Goal: Task Accomplishment & Management: Manage account settings

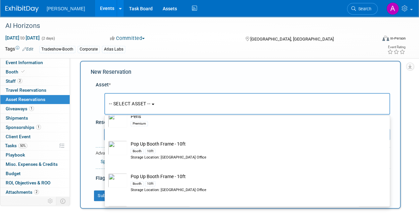
scroll to position [8959, 0]
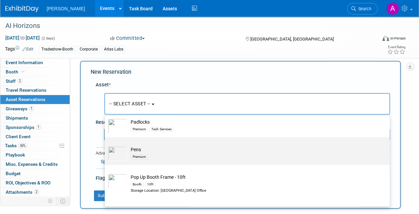
click at [149, 152] on td "Pens Premium" at bounding box center [251, 154] width 249 height 15
click at [106, 146] on input "Pens Premium" at bounding box center [103, 143] width 4 height 4
select select "10723113"
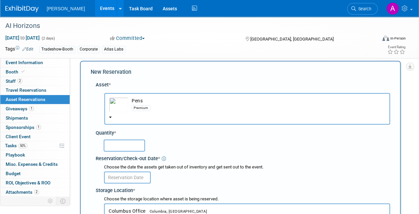
click at [114, 147] on input "text" at bounding box center [124, 146] width 41 height 12
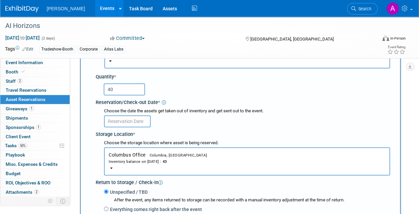
scroll to position [73, 0]
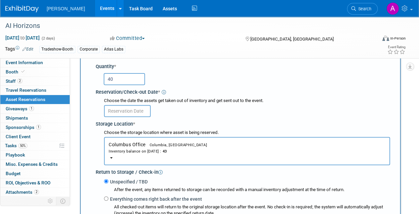
type input "40"
click at [110, 155] on button "Columbus Office Columbia, [GEOGRAPHIC_DATA] Inventory balance on [DATE] : 43" at bounding box center [247, 151] width 286 height 28
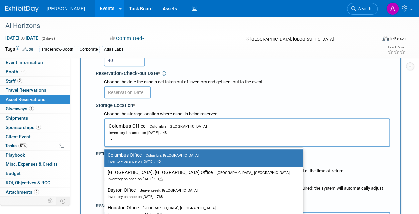
scroll to position [106, 0]
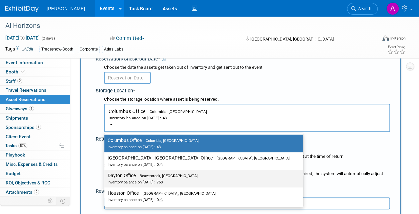
click at [137, 178] on label "Dayton Office Beavercreek, [GEOGRAPHIC_DATA] Inventory balance on [DATE] : 768" at bounding box center [202, 179] width 189 height 15
click at [105, 178] on input "Dayton Office Beavercreek, [GEOGRAPHIC_DATA] Inventory balance on [DATE] : 768" at bounding box center [103, 176] width 4 height 4
select select "11223930"
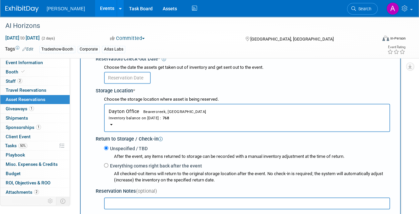
scroll to position [40, 0]
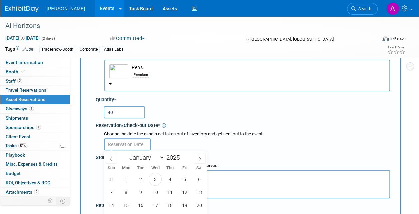
click at [113, 142] on input "text" at bounding box center [127, 145] width 47 height 12
click at [170, 177] on span "4" at bounding box center [169, 179] width 13 height 13
type input "[DATE]"
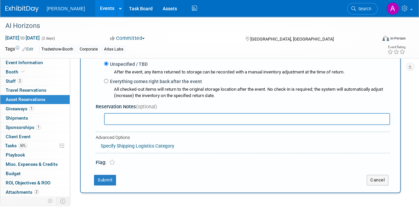
scroll to position [200, 0]
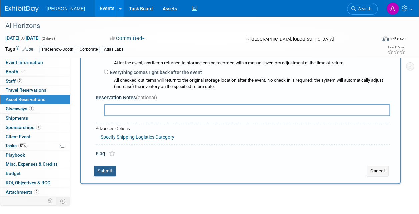
click at [103, 172] on button "Submit" at bounding box center [105, 171] width 22 height 11
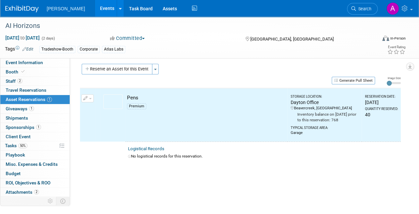
scroll to position [0, 0]
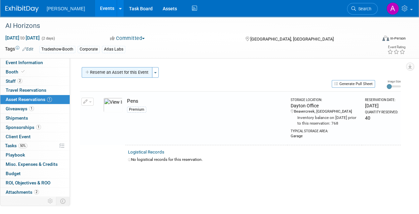
click at [99, 71] on button "Reserve an Asset for this Event" at bounding box center [117, 72] width 71 height 11
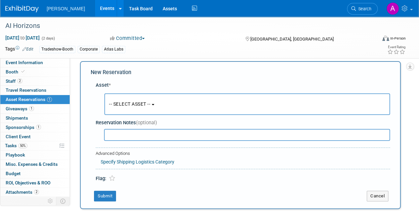
scroll to position [6, 0]
click at [134, 102] on span "-- SELECT ASSET --" at bounding box center [129, 103] width 41 height 5
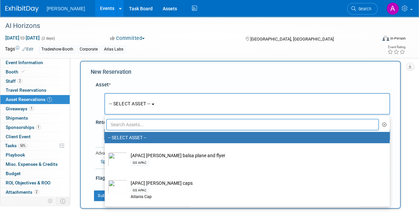
click at [123, 127] on input "text" at bounding box center [242, 124] width 272 height 11
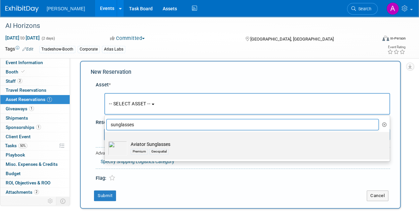
type input "sunglasses"
click at [153, 145] on td "Aviator Sunglasses Premium Geospatial" at bounding box center [251, 148] width 249 height 15
click at [106, 140] on input "Aviator Sunglasses Premium Geospatial" at bounding box center [103, 138] width 4 height 4
select select "10724446"
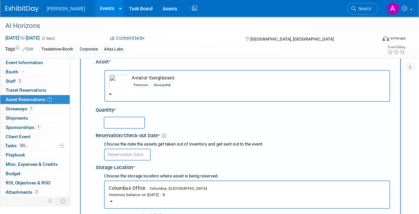
scroll to position [40, 0]
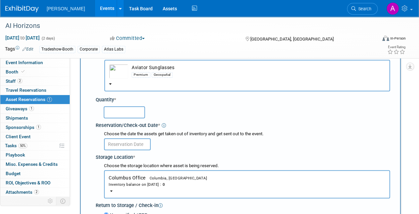
click at [113, 187] on div "Inventory balance on [DATE] : 0" at bounding box center [247, 185] width 276 height 6
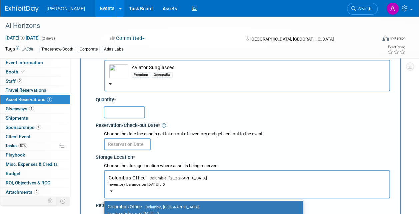
scroll to position [173, 0]
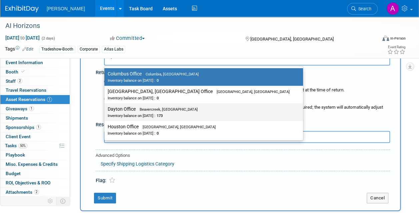
click at [126, 112] on label "Dayton Office Beavercreek, [GEOGRAPHIC_DATA] Inventory balance on [DATE] : 173" at bounding box center [202, 112] width 189 height 15
click at [105, 112] on input "Dayton Office Beavercreek, [GEOGRAPHIC_DATA] Inventory balance on [DATE] : 173" at bounding box center [103, 109] width 4 height 4
select select "11223930"
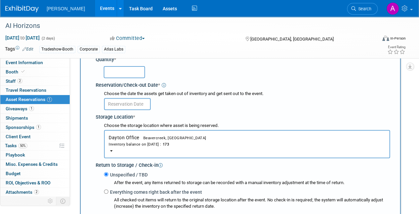
scroll to position [73, 0]
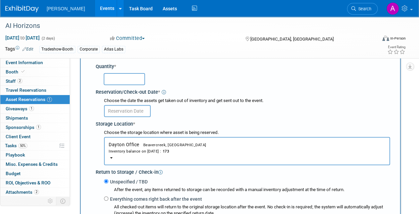
click at [106, 75] on input "text" at bounding box center [124, 79] width 41 height 12
type input "1"
type input "25"
click at [114, 109] on input "text" at bounding box center [127, 111] width 47 height 12
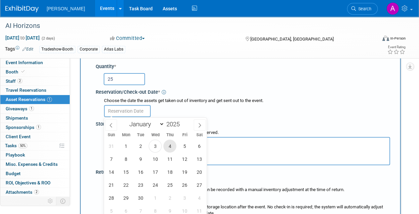
click at [171, 144] on span "4" at bounding box center [169, 146] width 13 height 13
type input "[DATE]"
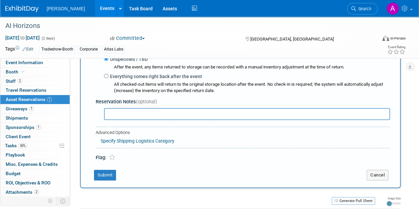
scroll to position [206, 0]
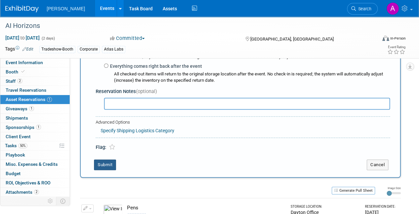
click at [107, 161] on button "Submit" at bounding box center [105, 165] width 22 height 11
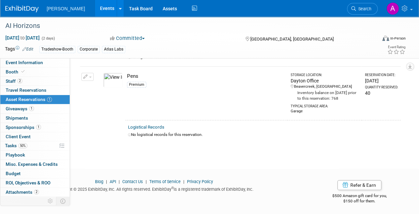
scroll to position [8, 0]
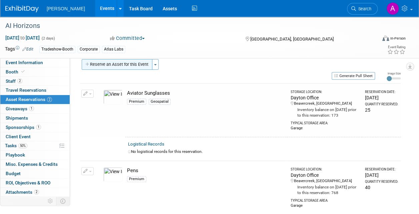
click at [105, 63] on button "Reserve an Asset for this Event" at bounding box center [117, 64] width 71 height 11
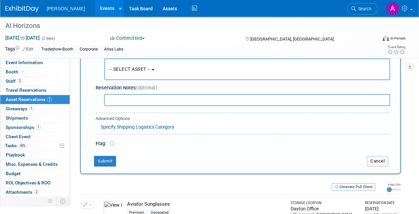
scroll to position [6, 0]
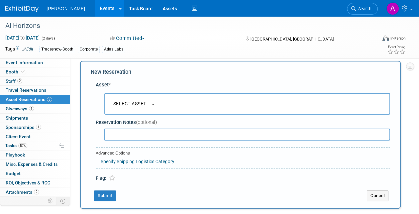
click at [131, 104] on span "-- SELECT ASSET --" at bounding box center [129, 103] width 41 height 5
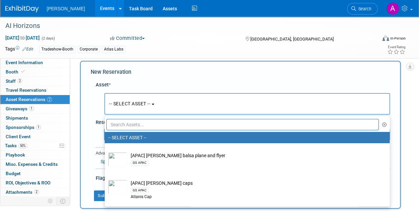
click at [119, 125] on input "text" at bounding box center [242, 124] width 272 height 11
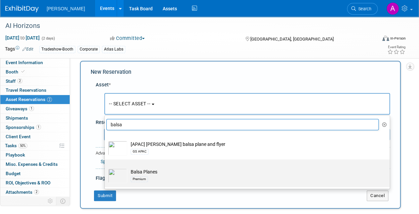
type input "balsa"
click at [145, 170] on td "Balsa Planes Premium" at bounding box center [251, 176] width 249 height 15
click at [106, 168] on input "Balsa Planes Premium" at bounding box center [103, 166] width 4 height 4
select select "10723114"
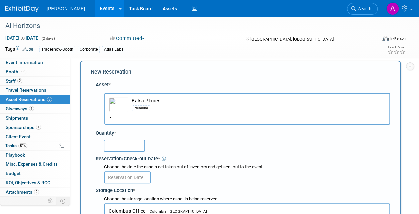
click at [121, 146] on input "text" at bounding box center [124, 146] width 41 height 12
type input "50"
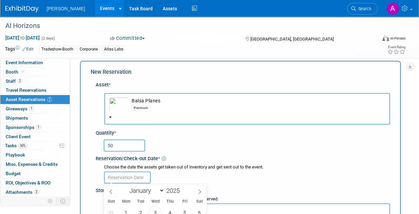
click at [126, 176] on input "text" at bounding box center [127, 178] width 47 height 12
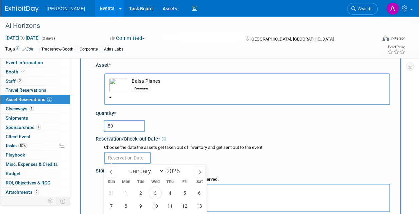
scroll to position [40, 0]
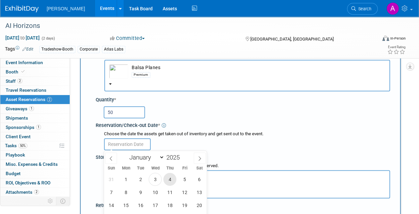
click at [168, 176] on span "4" at bounding box center [169, 179] width 13 height 13
type input "[DATE]"
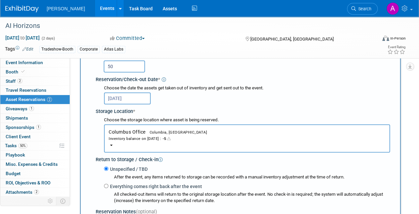
scroll to position [106, 0]
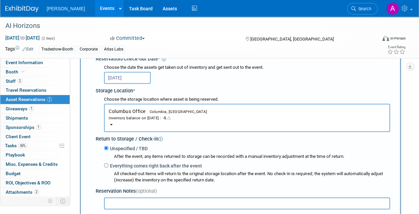
click at [110, 126] on button "Columbus Office Columbia, [GEOGRAPHIC_DATA] Inventory balance on [DATE] : -5" at bounding box center [247, 118] width 286 height 28
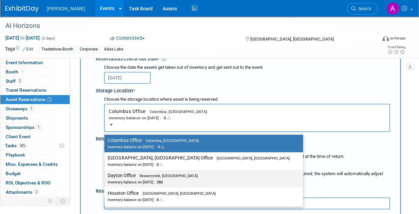
click at [123, 181] on div "Inventory balance on [DATE] : 350" at bounding box center [199, 182] width 182 height 6
click at [105, 178] on input "Dayton Office Beavercreek, [GEOGRAPHIC_DATA] Inventory balance on [DATE] : 350" at bounding box center [103, 176] width 4 height 4
select select "11223930"
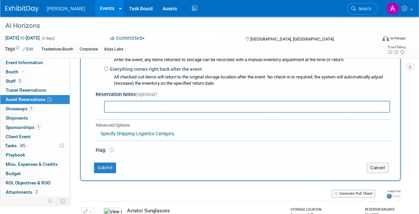
scroll to position [206, 0]
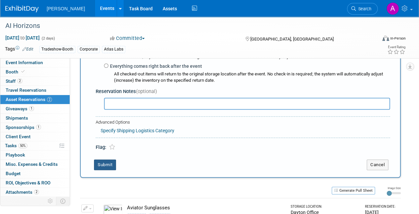
click at [106, 167] on button "Submit" at bounding box center [105, 165] width 22 height 11
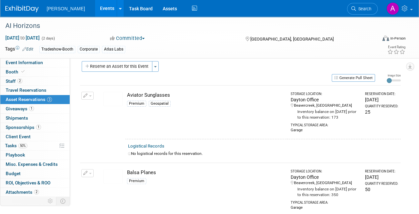
scroll to position [0, 0]
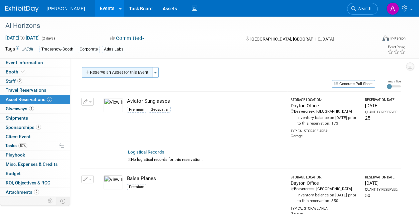
click at [105, 68] on button "Reserve an Asset for this Event" at bounding box center [117, 72] width 71 height 11
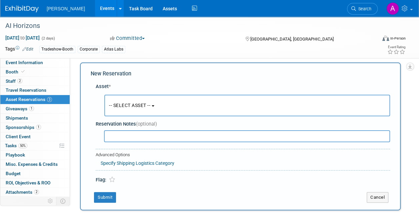
scroll to position [6, 0]
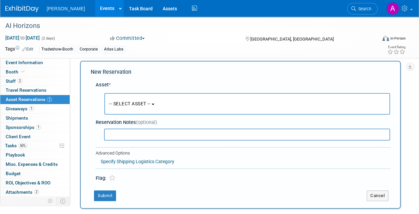
click at [127, 102] on span "-- SELECT ASSET --" at bounding box center [129, 103] width 41 height 5
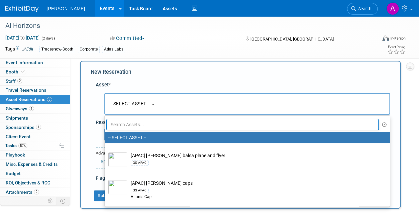
click at [116, 122] on input "text" at bounding box center [242, 124] width 272 height 11
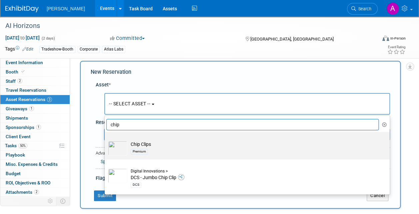
type input "chip"
click at [139, 145] on td "Chip Clips Premium" at bounding box center [251, 148] width 249 height 15
click at [106, 140] on input "Chip Clips Premium" at bounding box center [103, 138] width 4 height 4
select select "10723115"
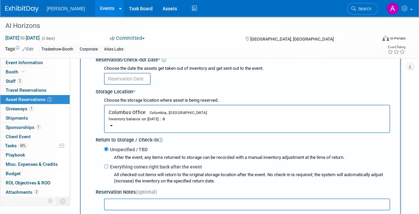
scroll to position [106, 0]
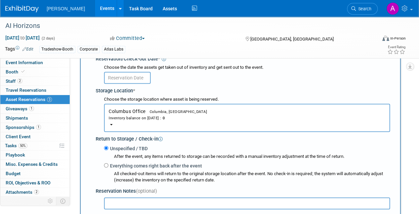
click at [118, 119] on div "Inventory balance on [DATE] : 0" at bounding box center [247, 118] width 276 height 6
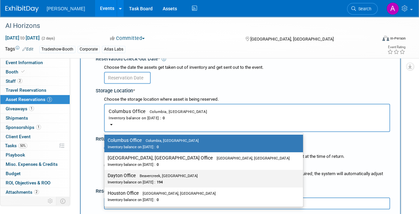
click at [128, 177] on label "Dayton Office Beavercreek, [GEOGRAPHIC_DATA] Inventory balance on [DATE] : 194" at bounding box center [202, 179] width 189 height 15
click at [105, 177] on input "Dayton Office Beavercreek, [GEOGRAPHIC_DATA] Inventory balance on [DATE] : 194" at bounding box center [103, 176] width 4 height 4
select select "11223930"
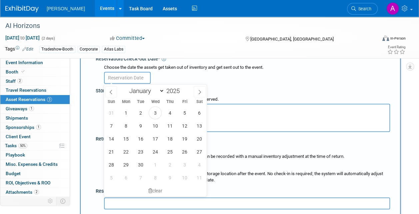
click at [120, 77] on input "text" at bounding box center [127, 78] width 47 height 12
click at [170, 110] on span "4" at bounding box center [169, 113] width 13 height 13
type input "[DATE]"
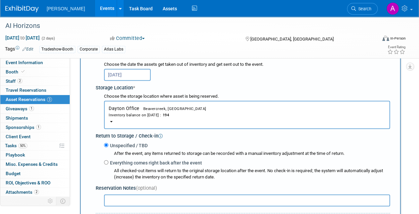
scroll to position [73, 0]
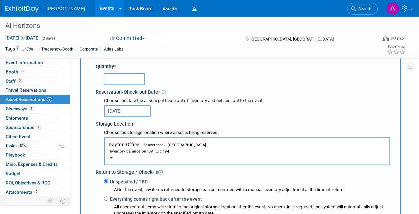
click at [113, 79] on input "text" at bounding box center [124, 79] width 41 height 12
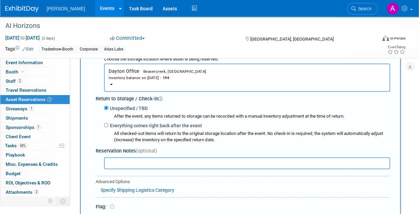
scroll to position [173, 0]
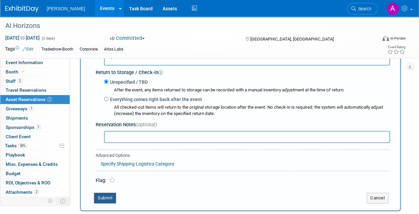
type input "25"
click at [100, 197] on button "Submit" at bounding box center [105, 198] width 22 height 11
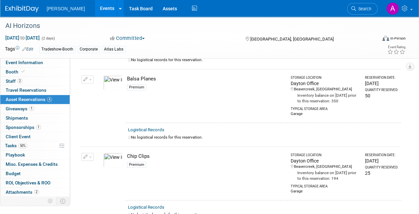
scroll to position [0, 0]
